Goal: Information Seeking & Learning: Understand process/instructions

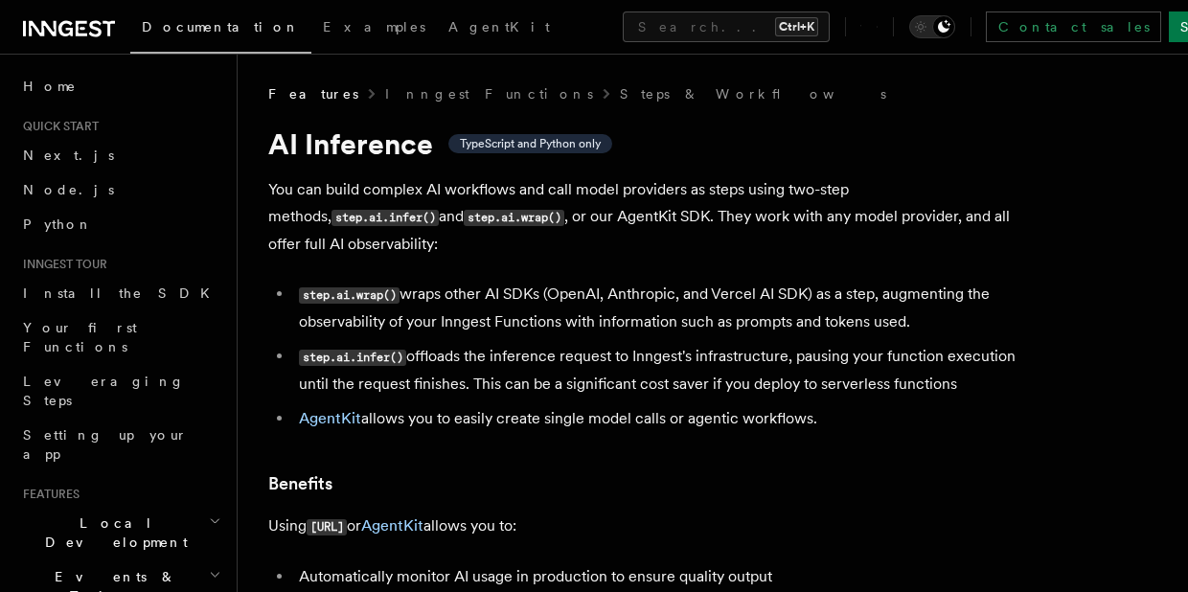
click at [56, 144] on link "Next.js" at bounding box center [120, 155] width 210 height 34
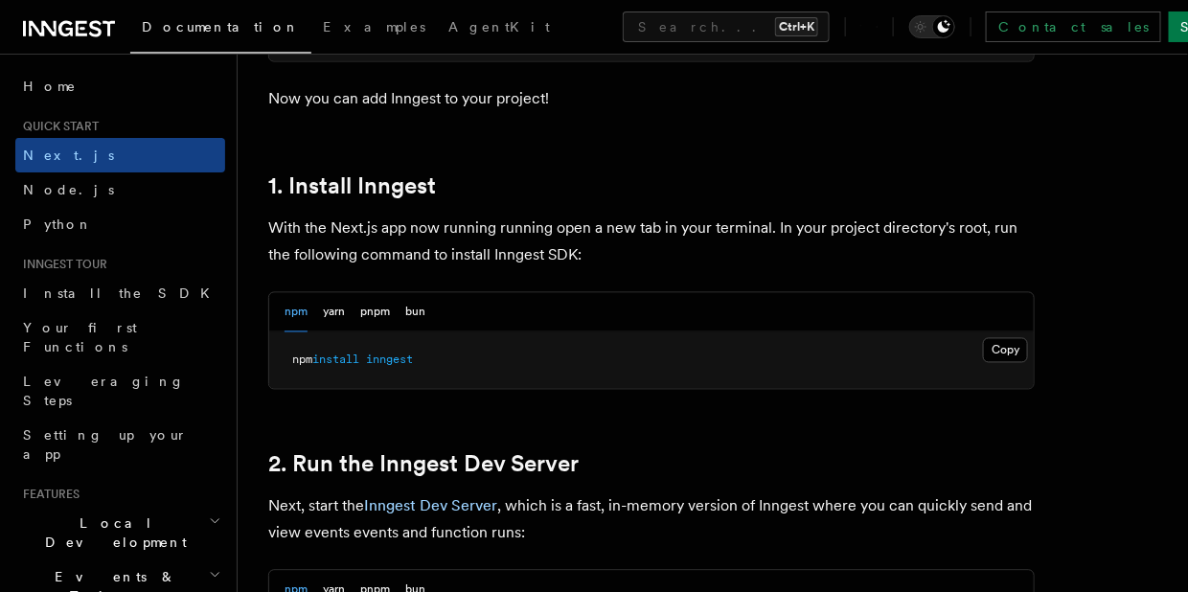
scroll to position [1153, 0]
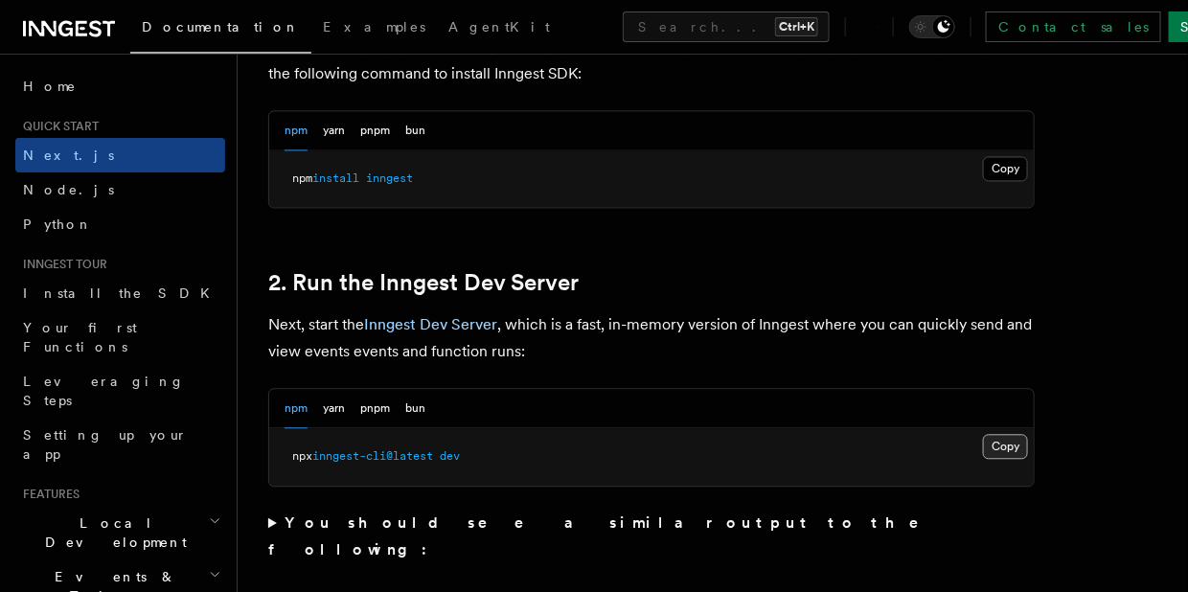
click at [996, 446] on button "Copy Copied" at bounding box center [1005, 446] width 45 height 25
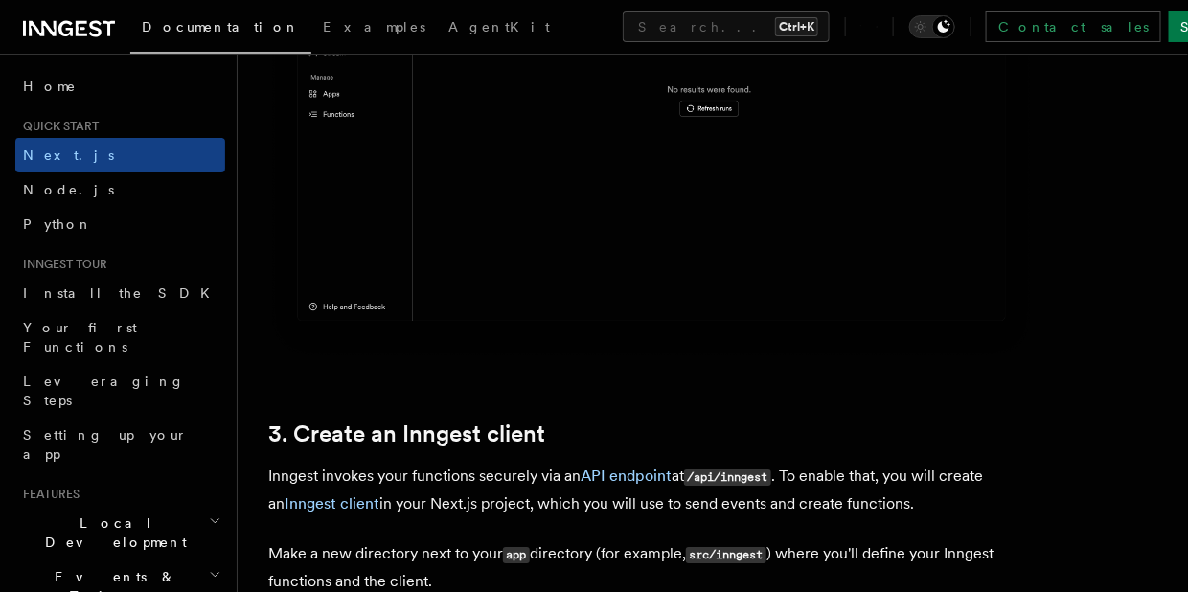
scroll to position [2207, 0]
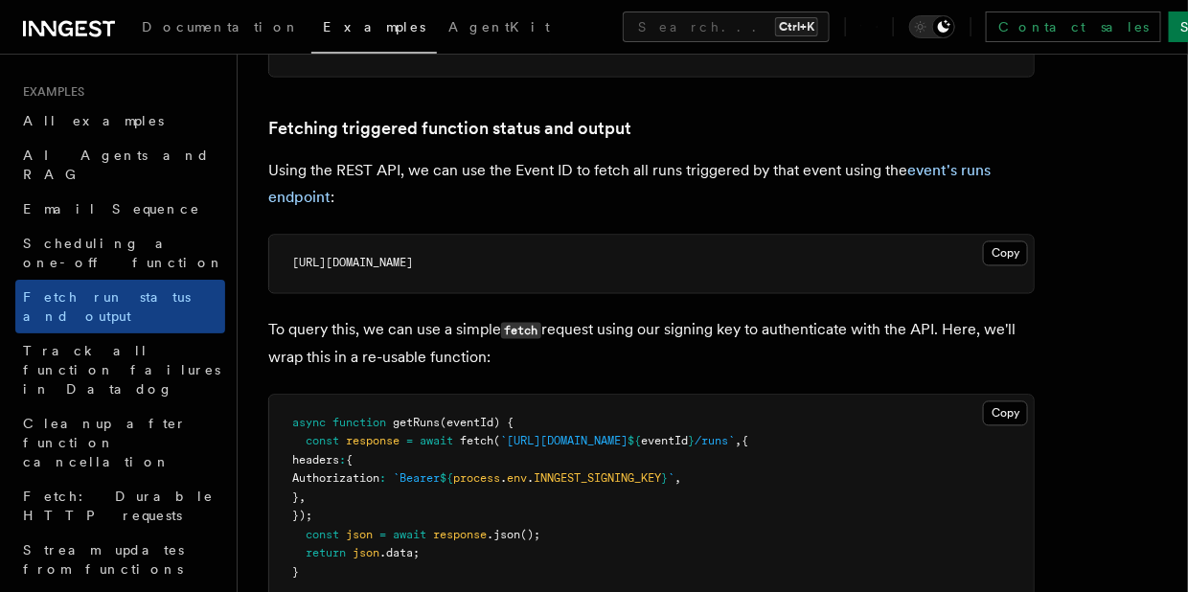
scroll to position [1150, 0]
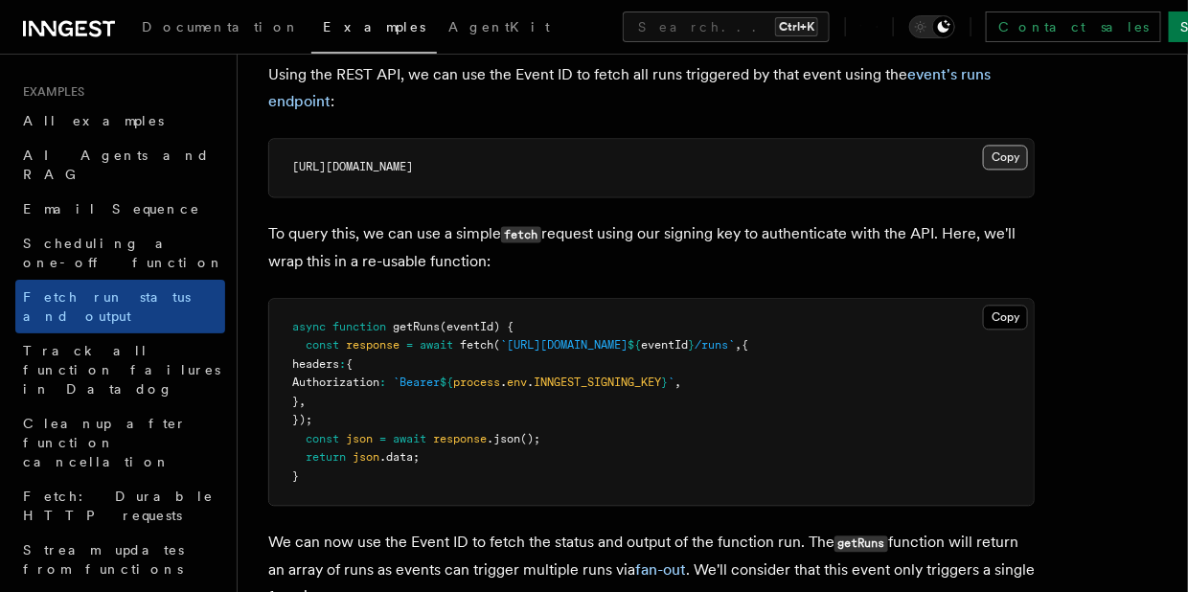
click at [1020, 155] on button "Copy Copied" at bounding box center [1005, 157] width 45 height 25
drag, startPoint x: 587, startPoint y: 380, endPoint x: 719, endPoint y: 382, distance: 131.3
click at [681, 382] on span "Authorization : `Bearer ${ process . env . INNGEST_SIGNING_KEY } ` ," at bounding box center [486, 382] width 389 height 13
copy span "INNGEST_SIGNING_KEY"
drag, startPoint x: 719, startPoint y: 383, endPoint x: 706, endPoint y: 413, distance: 32.2
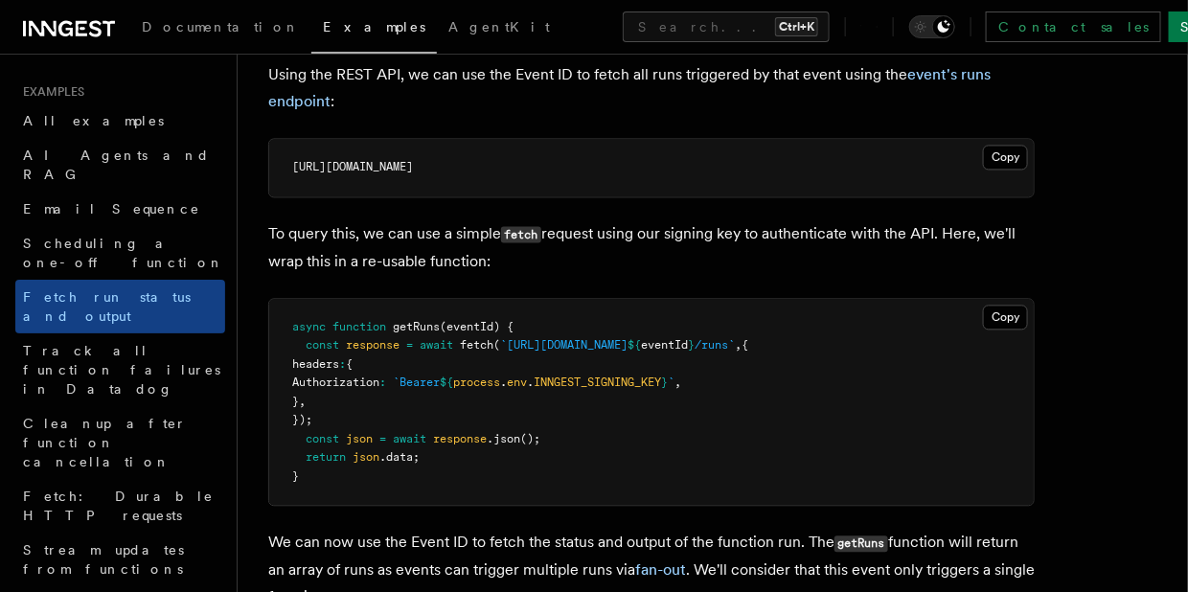
click at [668, 384] on span "}" at bounding box center [664, 382] width 7 height 13
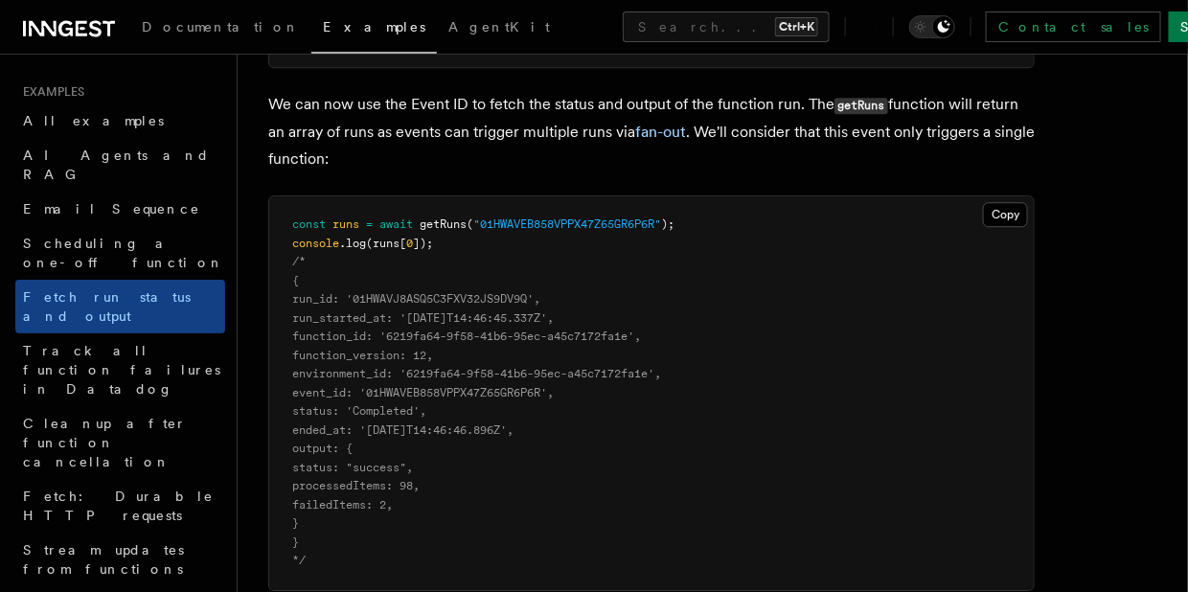
scroll to position [1629, 0]
